Goal: Task Accomplishment & Management: Manage account settings

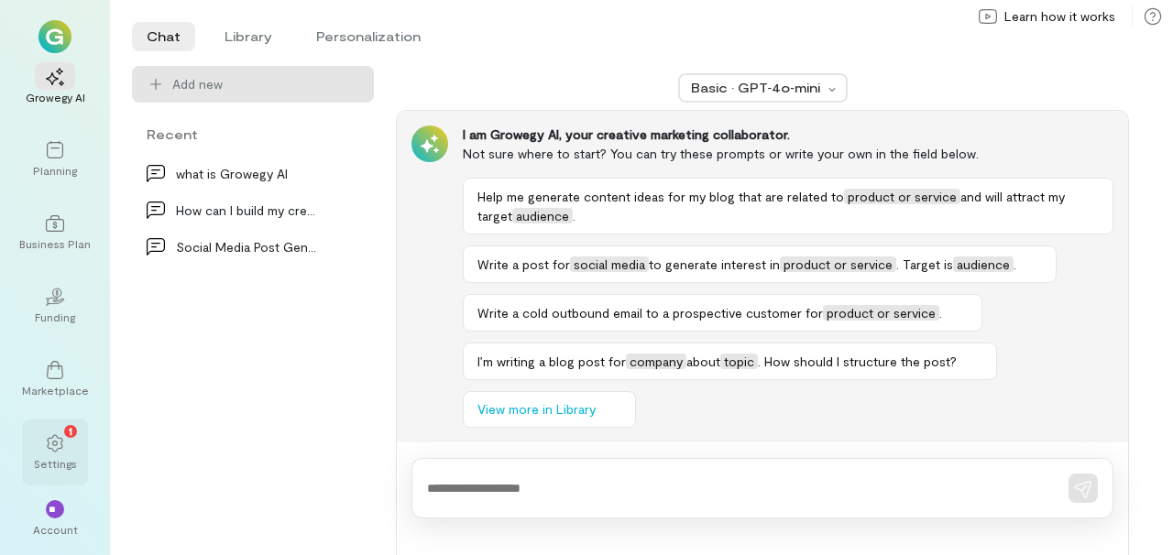
click at [51, 453] on div "1" at bounding box center [55, 442] width 40 height 27
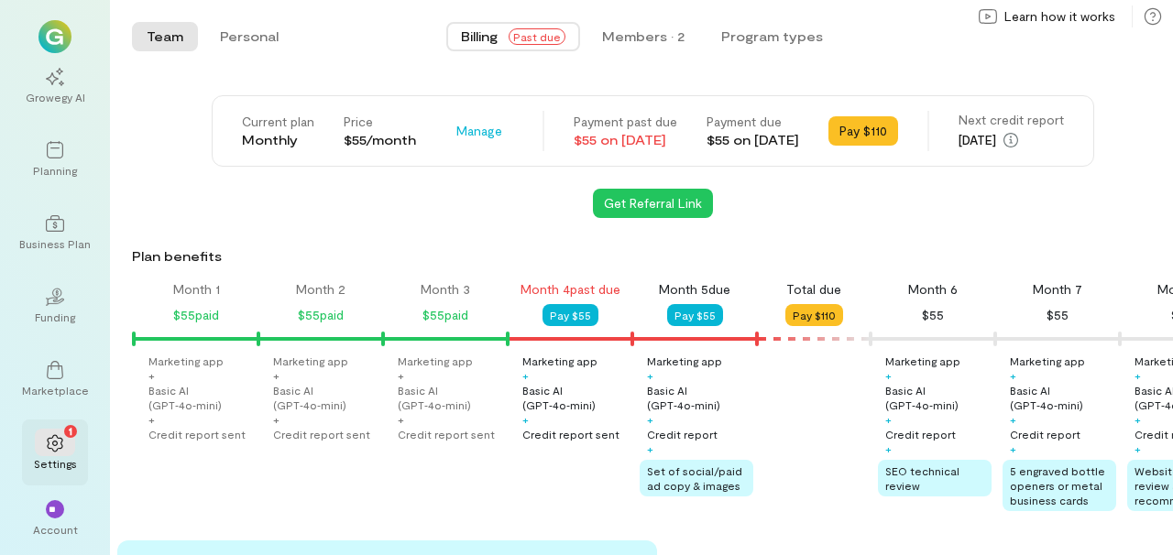
scroll to position [0, 436]
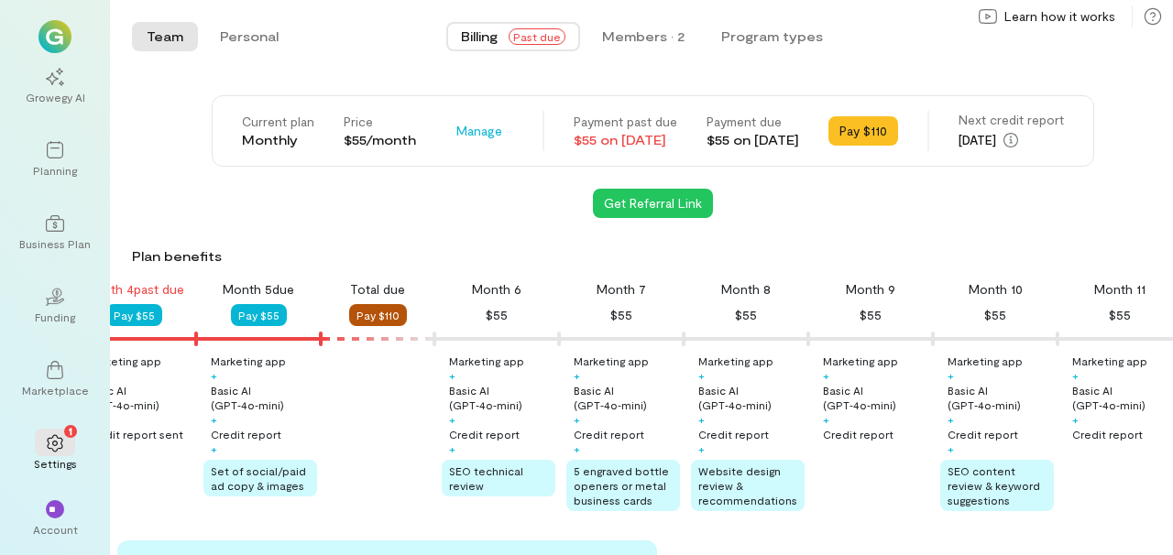
click at [397, 317] on button "Pay $110" at bounding box center [378, 315] width 58 height 22
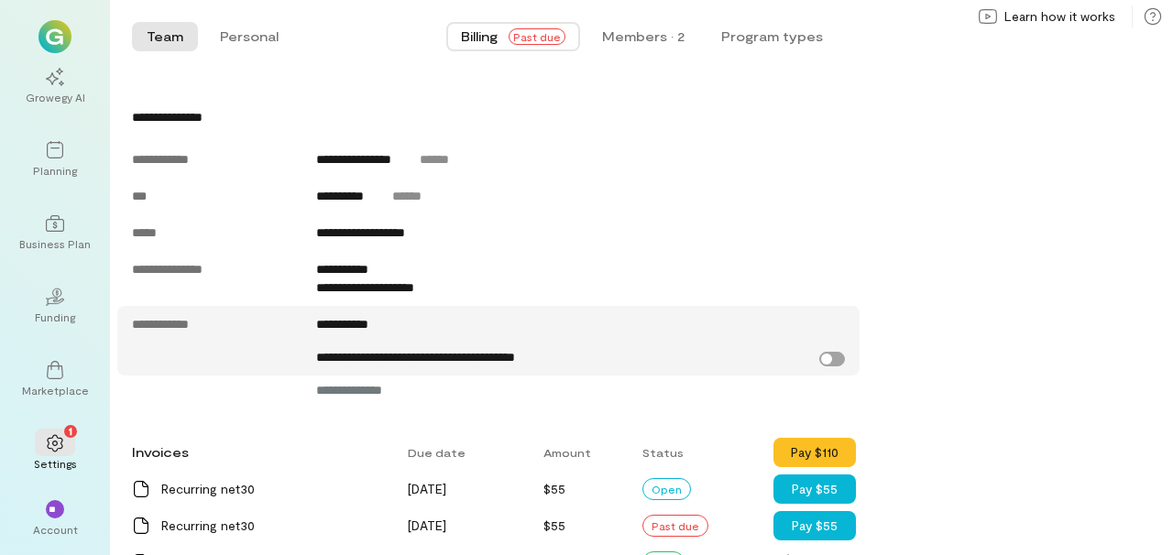
scroll to position [841, 0]
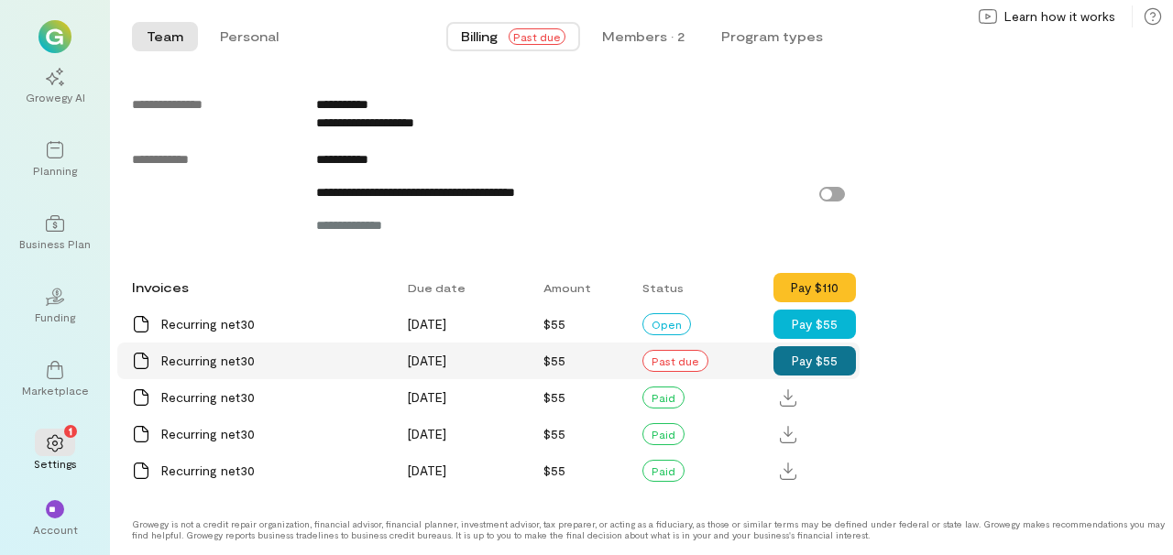
click at [824, 358] on button "Pay $55" at bounding box center [814, 360] width 82 height 29
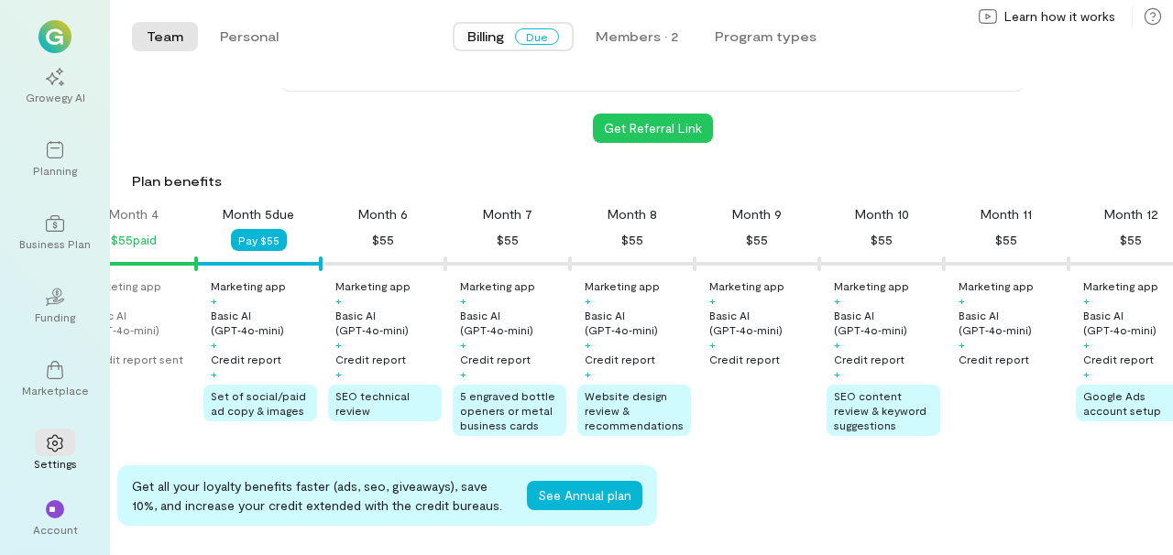
scroll to position [0, 0]
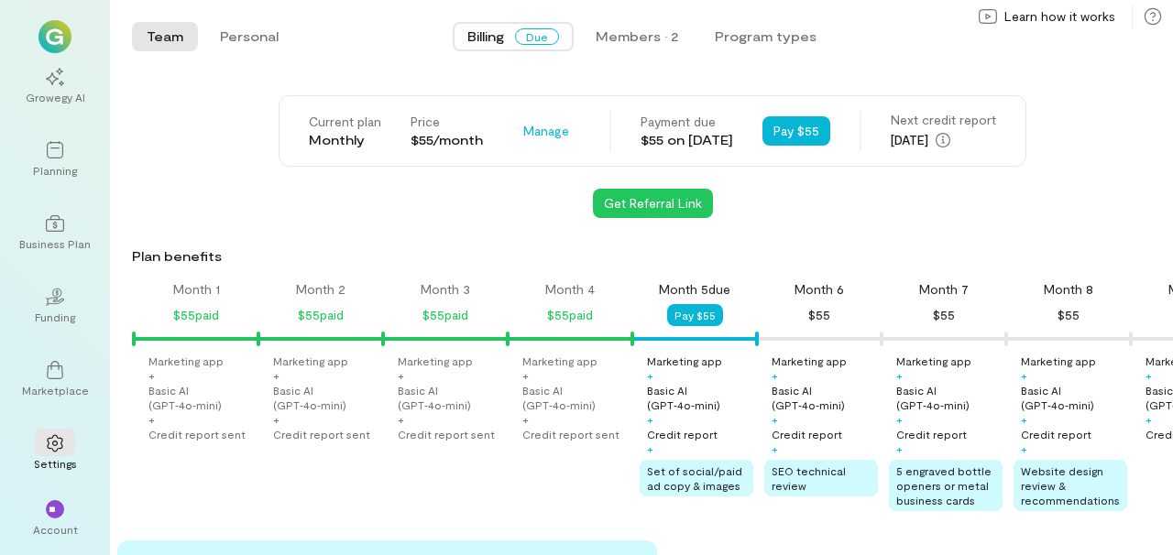
scroll to position [0, 311]
